Goal: Task Accomplishment & Management: Manage account settings

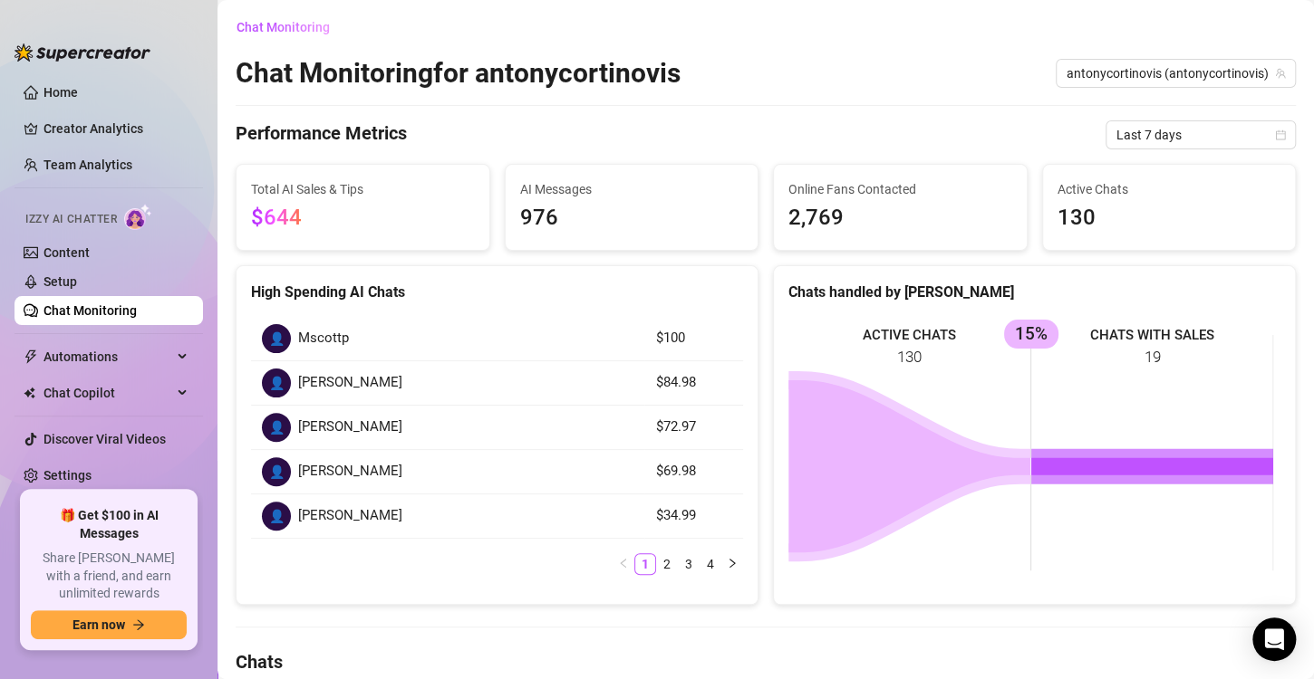
scroll to position [246, 0]
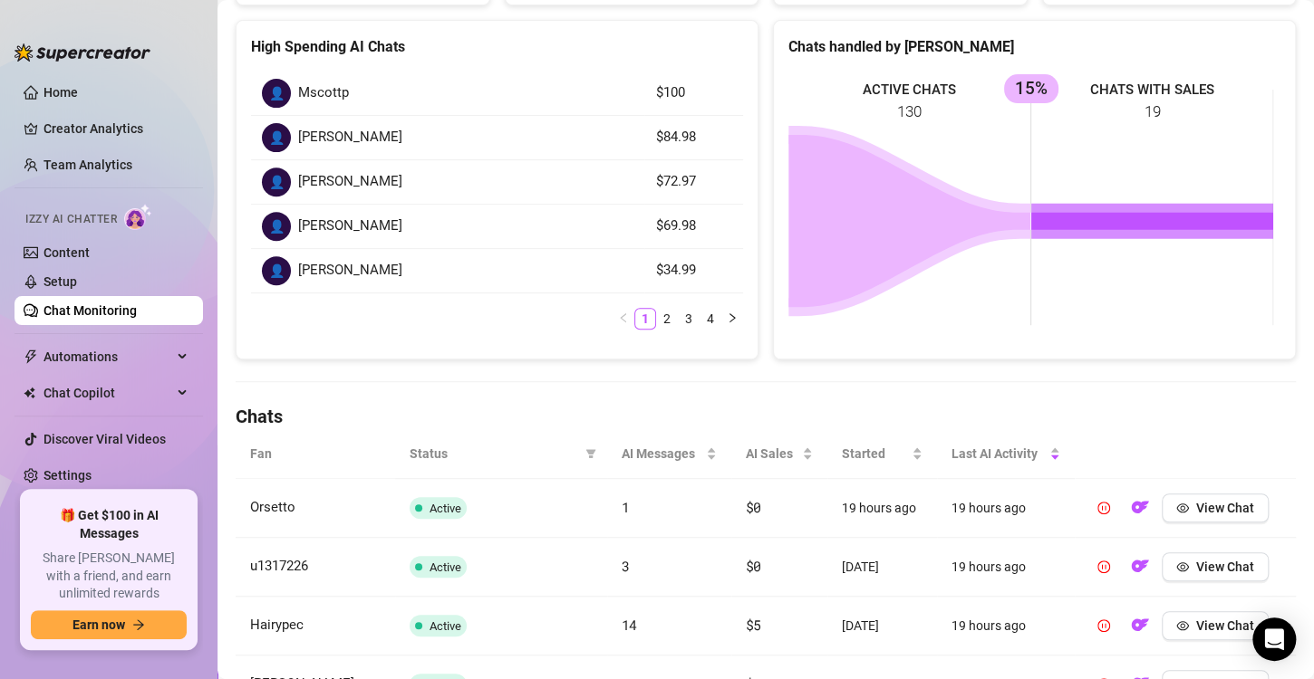
click at [61, 313] on link "Chat Monitoring" at bounding box center [89, 310] width 93 height 14
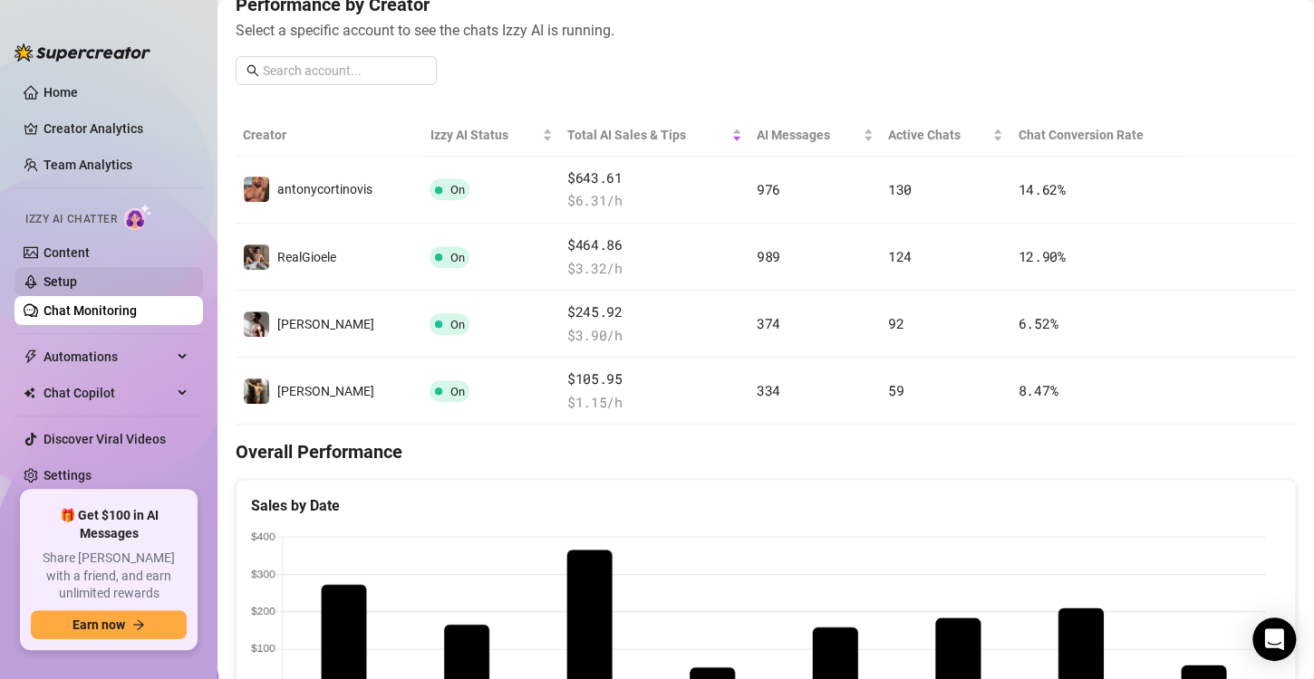
click at [77, 276] on link "Setup" at bounding box center [60, 281] width 34 height 14
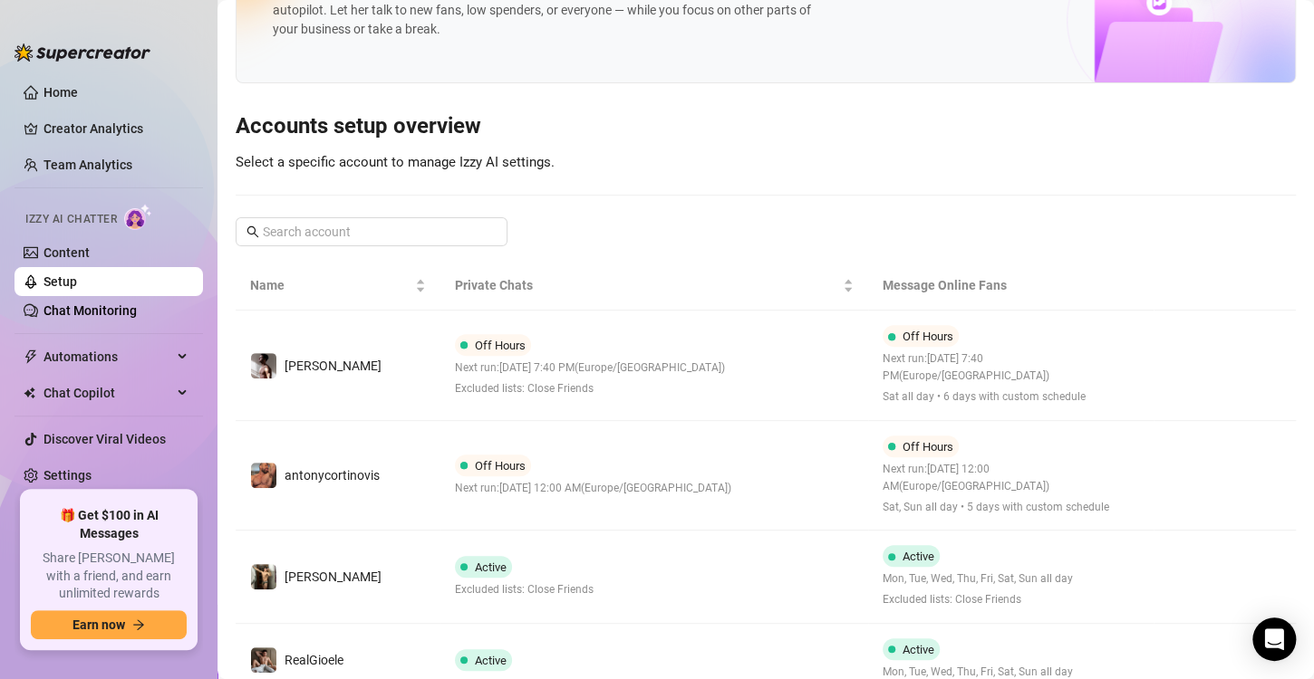
scroll to position [89, 0]
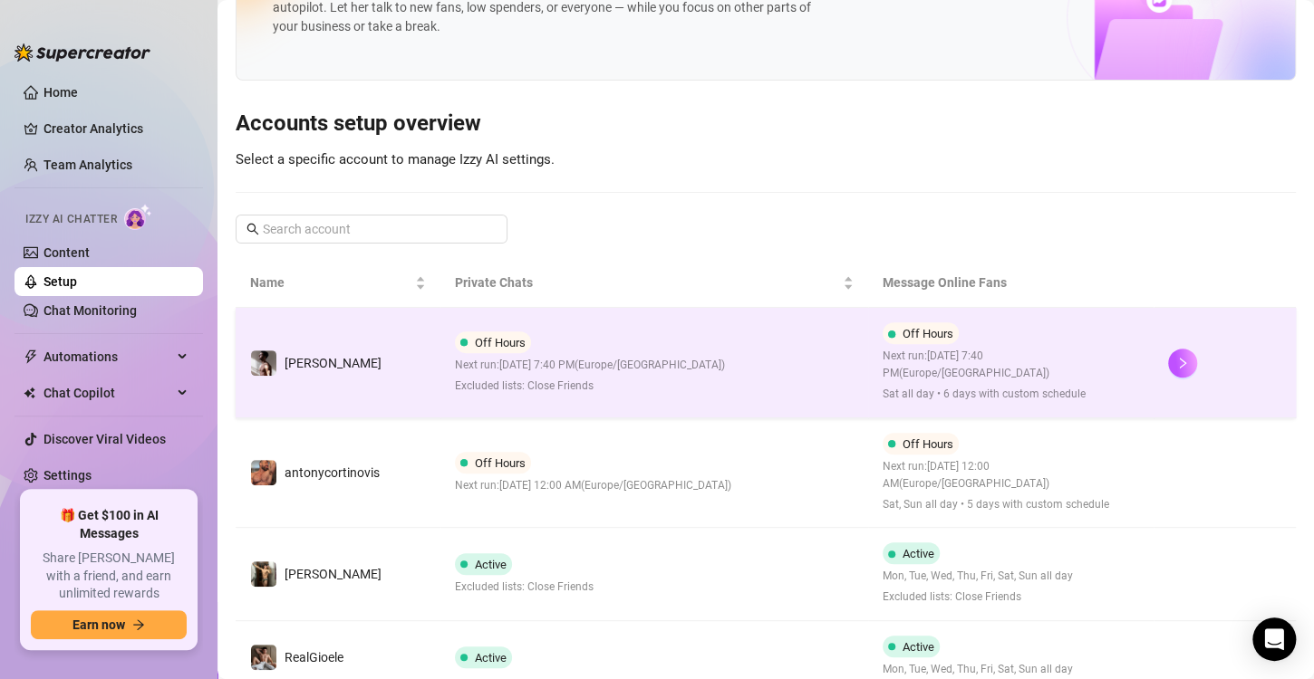
click at [795, 375] on td "Off Hours Next run: [DATE] 7:40 PM ( [GEOGRAPHIC_DATA]/[GEOGRAPHIC_DATA] ) Excl…" at bounding box center [654, 363] width 428 height 111
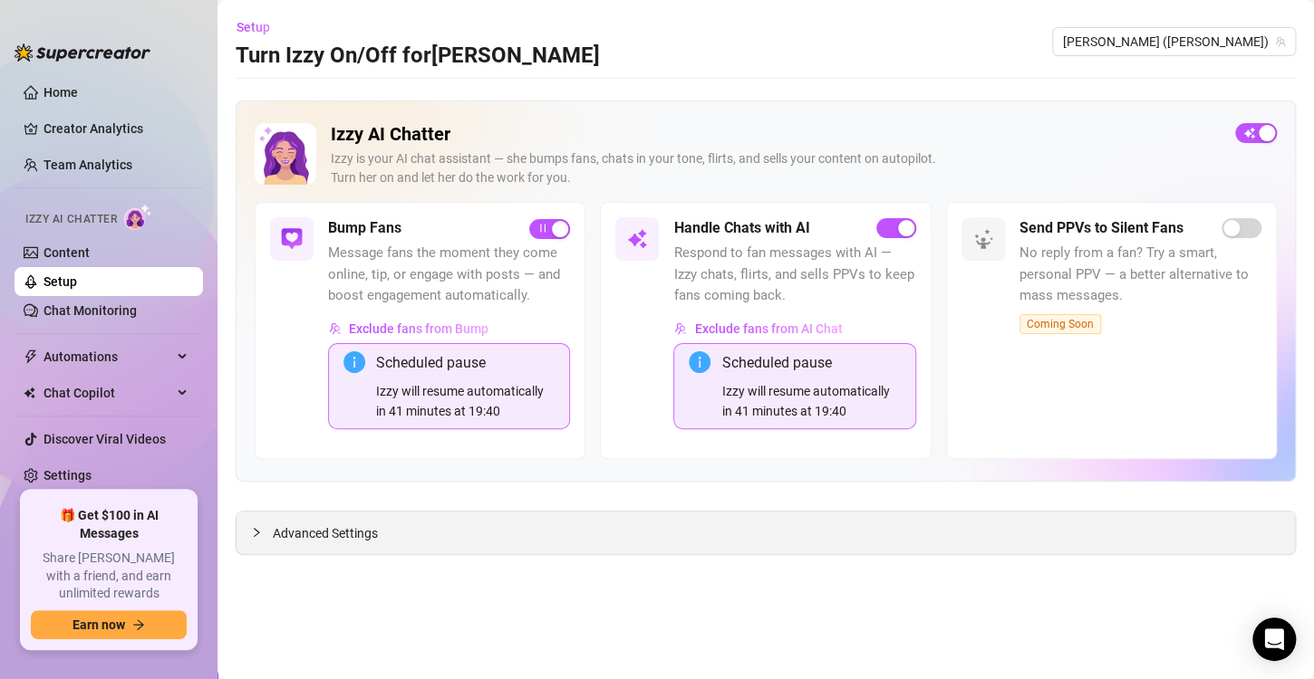
click at [366, 525] on span "Advanced Settings" at bounding box center [325, 534] width 105 height 20
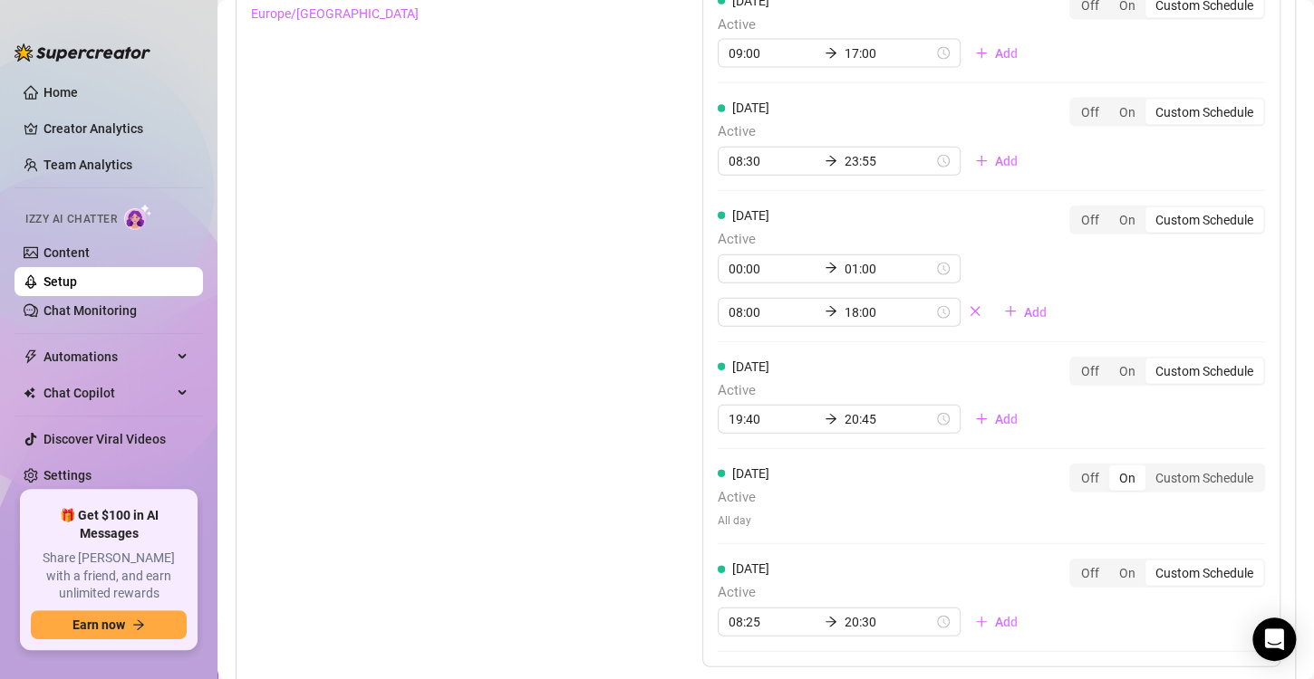
scroll to position [1910, 0]
click at [765, 419] on input "19:40" at bounding box center [772, 419] width 89 height 20
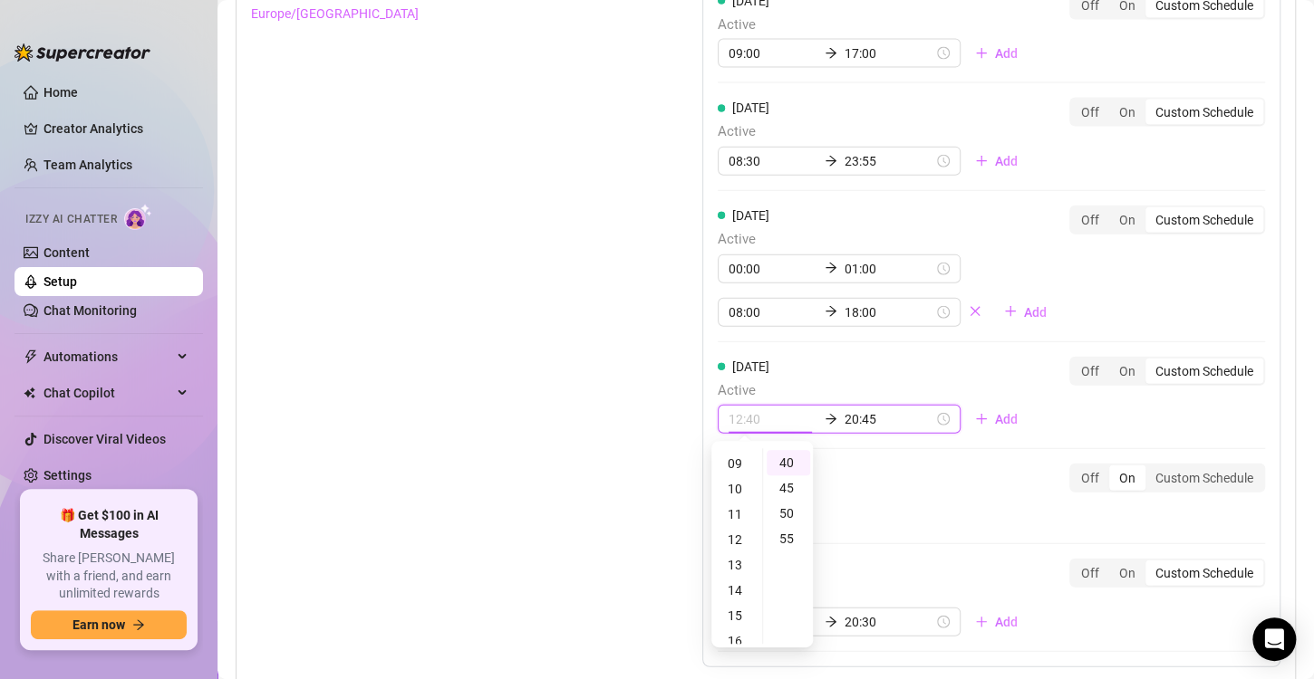
scroll to position [226, 0]
click at [735, 623] on div "17" at bounding box center [736, 615] width 43 height 25
type input "17:40"
click at [855, 417] on input "20:45" at bounding box center [888, 419] width 89 height 20
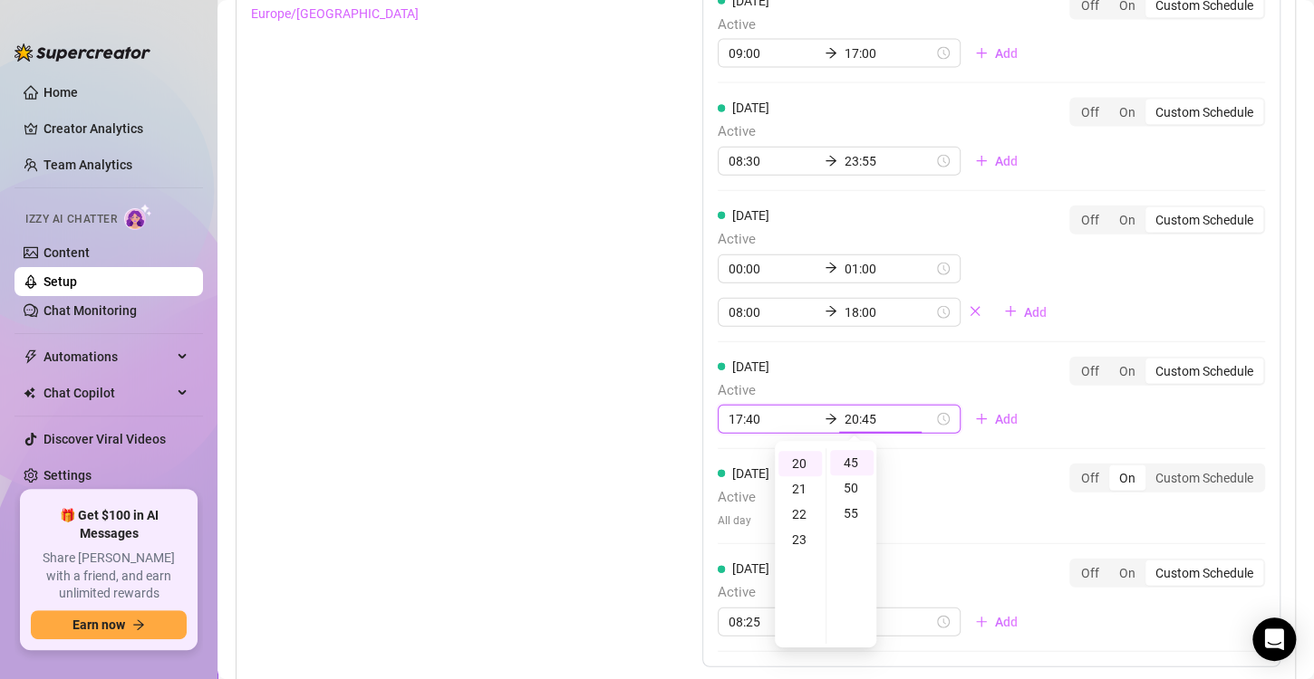
scroll to position [505, 0]
click at [789, 531] on div "23" at bounding box center [799, 539] width 43 height 25
type input "23:55"
click at [843, 509] on div "55" at bounding box center [851, 513] width 43 height 25
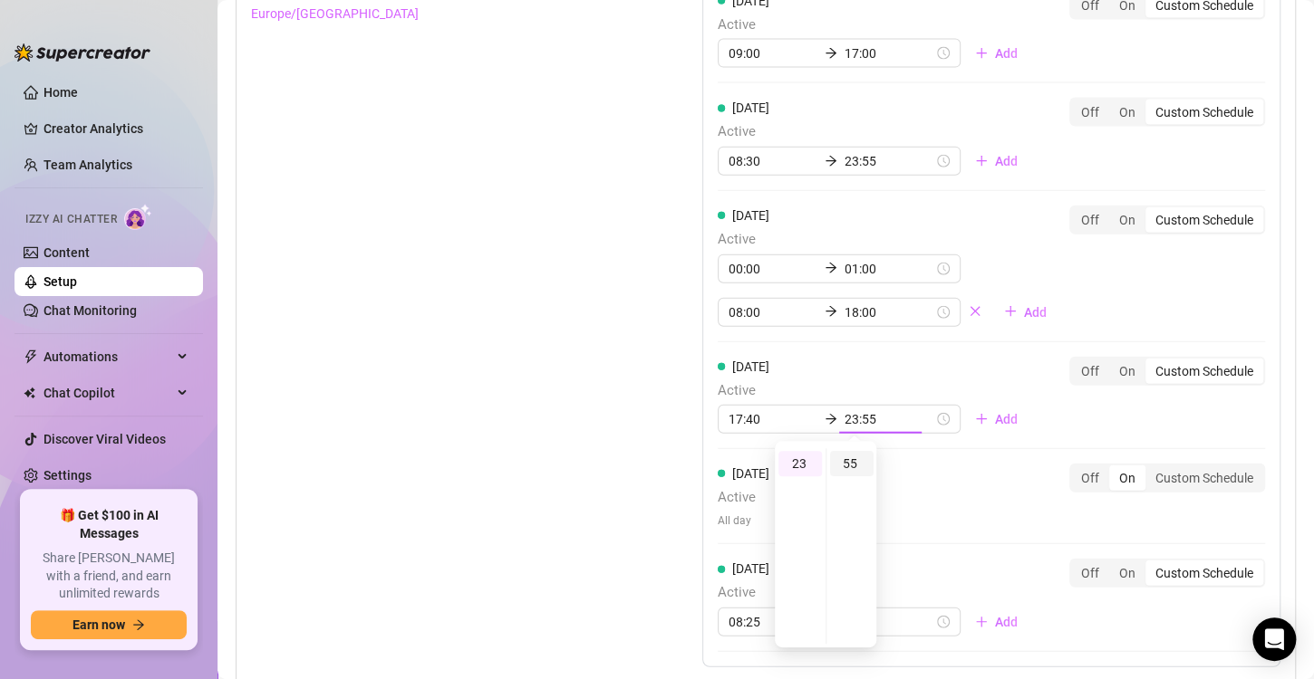
scroll to position [277, 0]
click at [1006, 507] on div "[DATE] Active 09:00 17:00 Add Off On Custom Schedule [DATE] Active 09:00 17:00 …" at bounding box center [991, 268] width 578 height 800
